Goal: Task Accomplishment & Management: Use online tool/utility

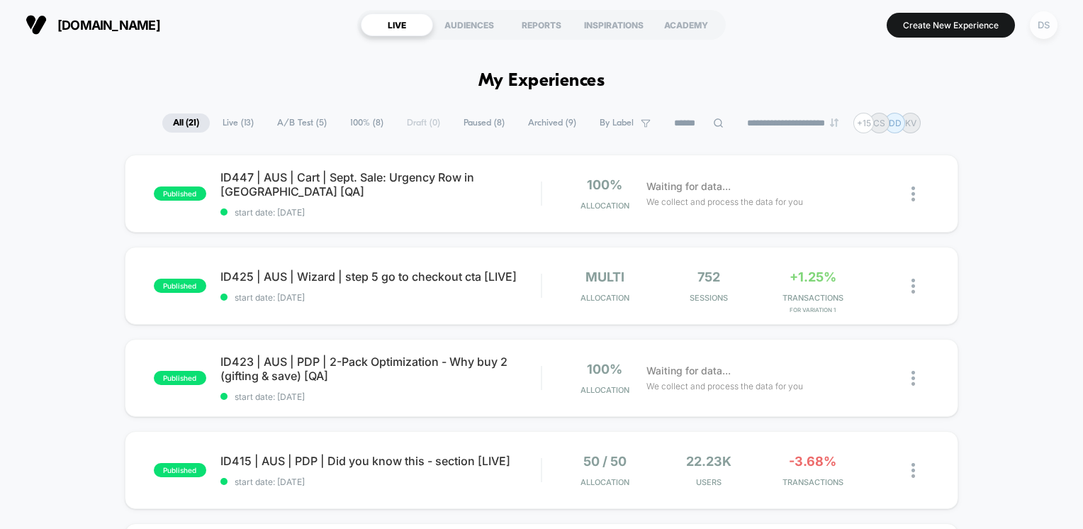
click at [1049, 30] on div "DS" at bounding box center [1044, 25] width 28 height 28
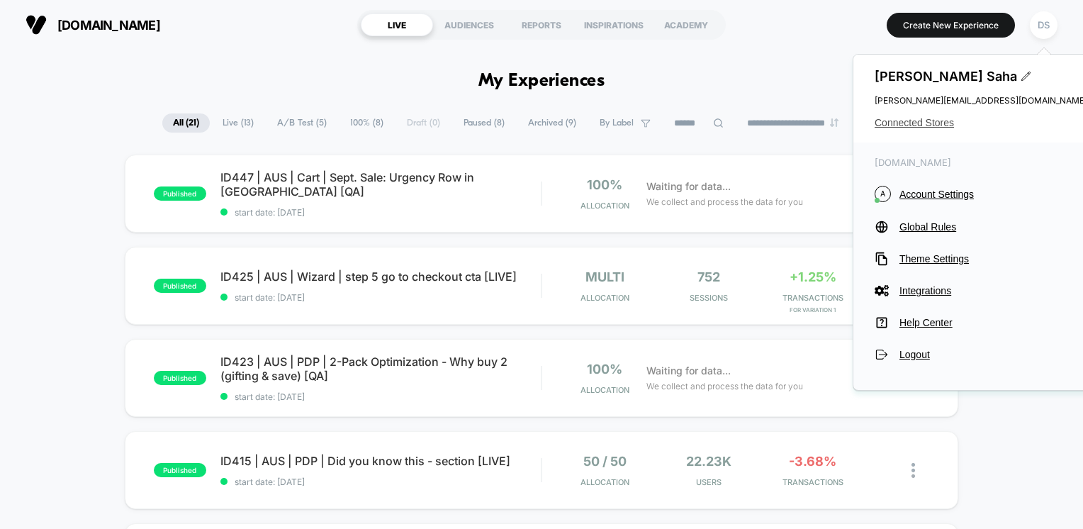
click at [923, 121] on span "Connected Stores" at bounding box center [981, 122] width 213 height 11
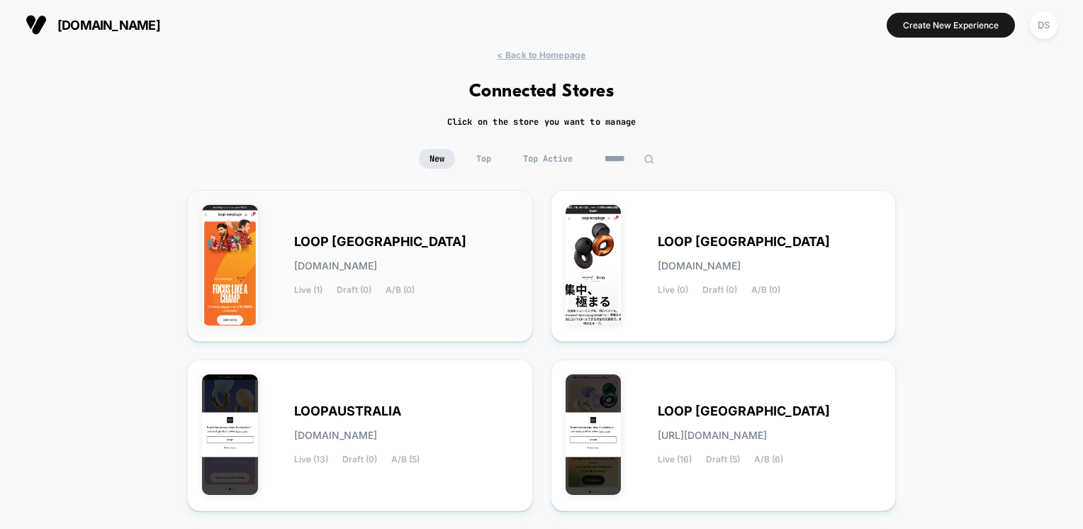
click at [372, 276] on div "LOOP [GEOGRAPHIC_DATA] [DOMAIN_NAME] Live (1) Draft (0) A/B (0)" at bounding box center [406, 266] width 224 height 58
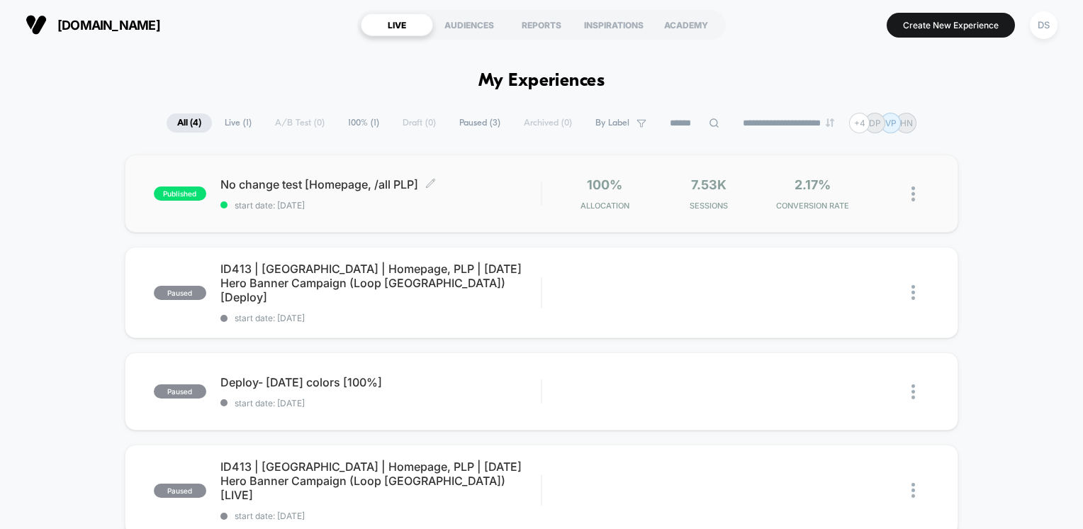
click at [383, 197] on div "No change test [Homepage, /all PLP] Click to edit experience details Click to e…" at bounding box center [380, 193] width 321 height 33
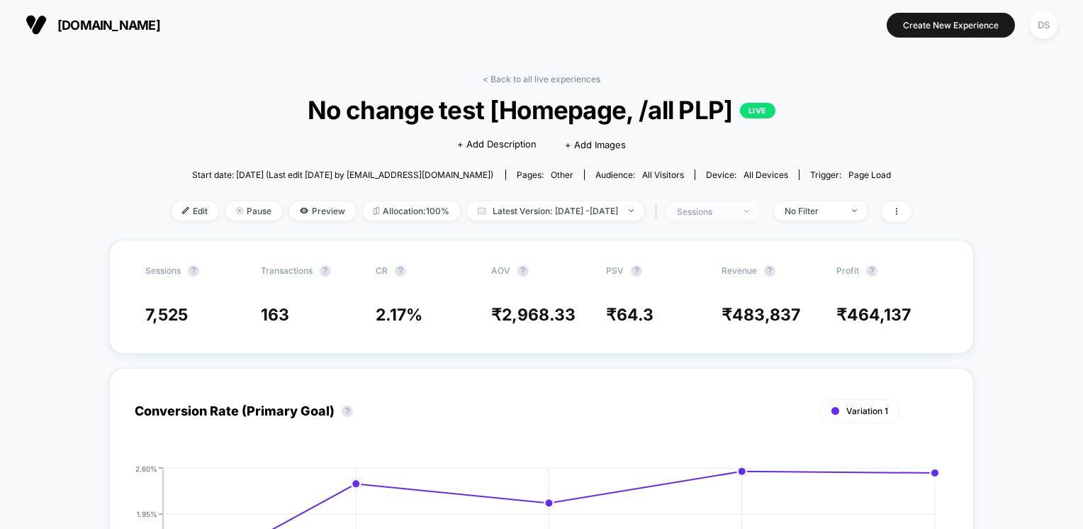
click at [734, 215] on div "sessions" at bounding box center [705, 211] width 57 height 11
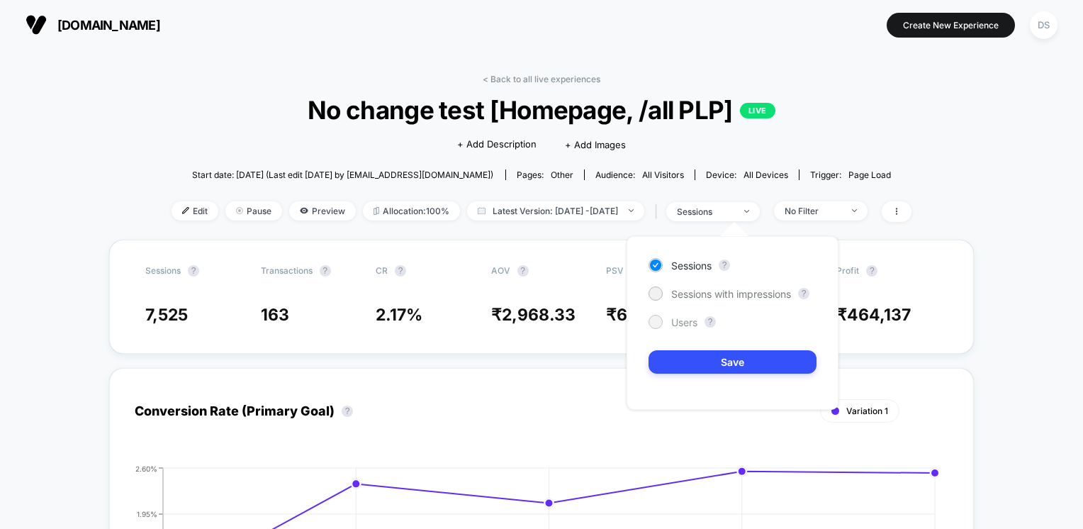
click at [657, 326] on div at bounding box center [656, 322] width 14 height 14
click at [733, 360] on button "Save" at bounding box center [733, 361] width 168 height 23
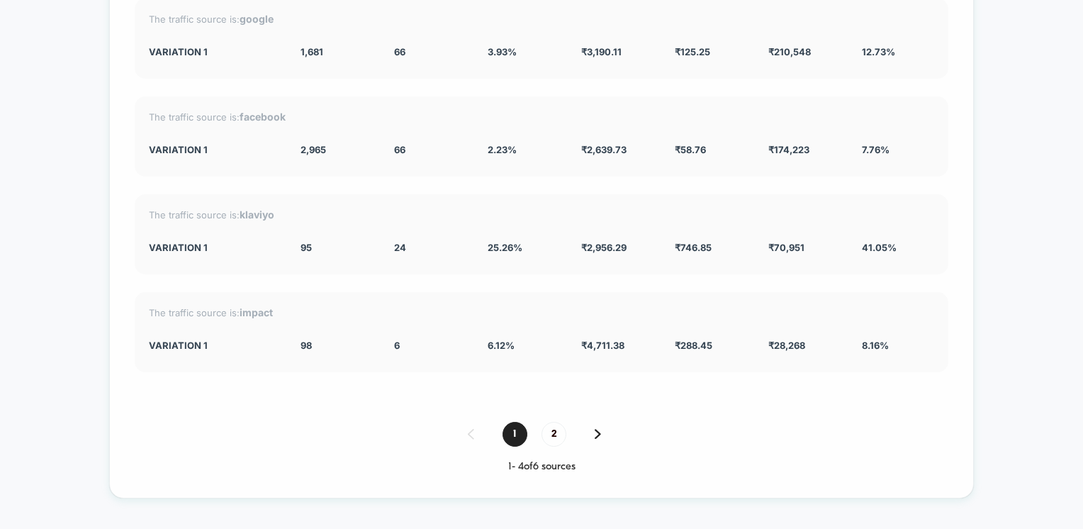
scroll to position [2554, 0]
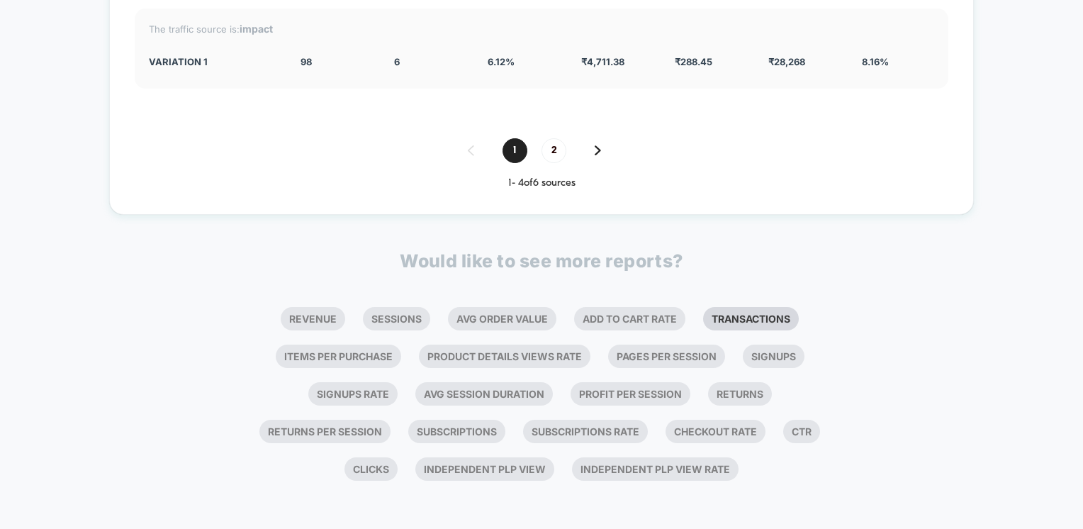
click at [779, 315] on li "Transactions" at bounding box center [751, 318] width 96 height 23
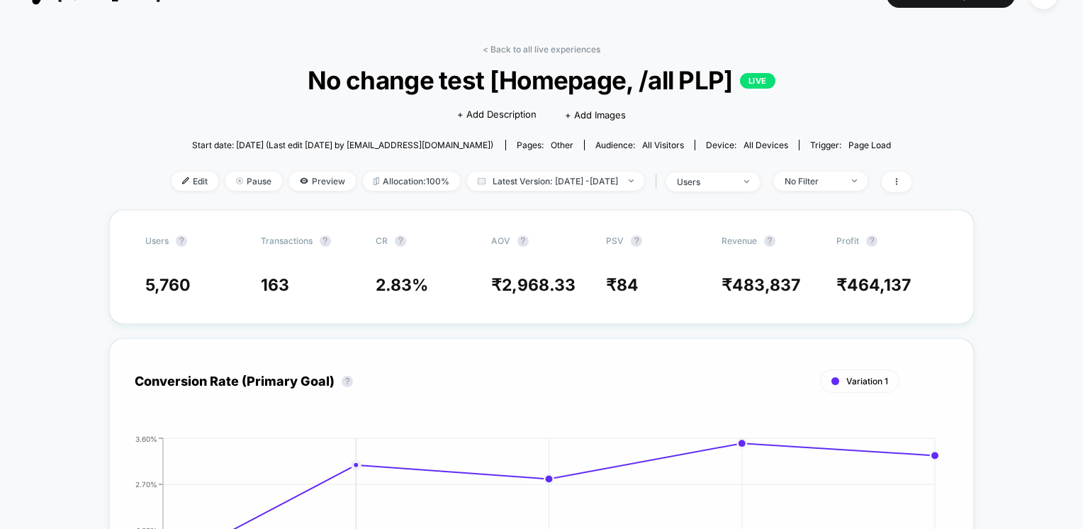
scroll to position [0, 0]
